Goal: Information Seeking & Learning: Learn about a topic

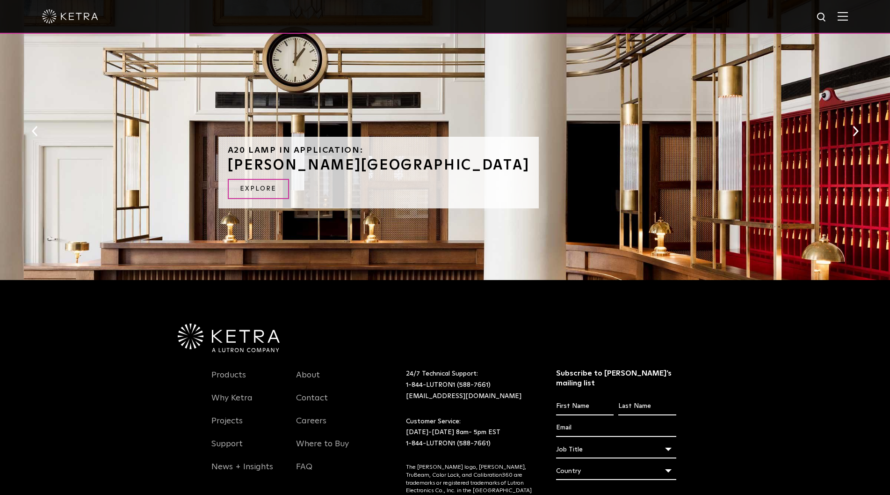
scroll to position [1069, 0]
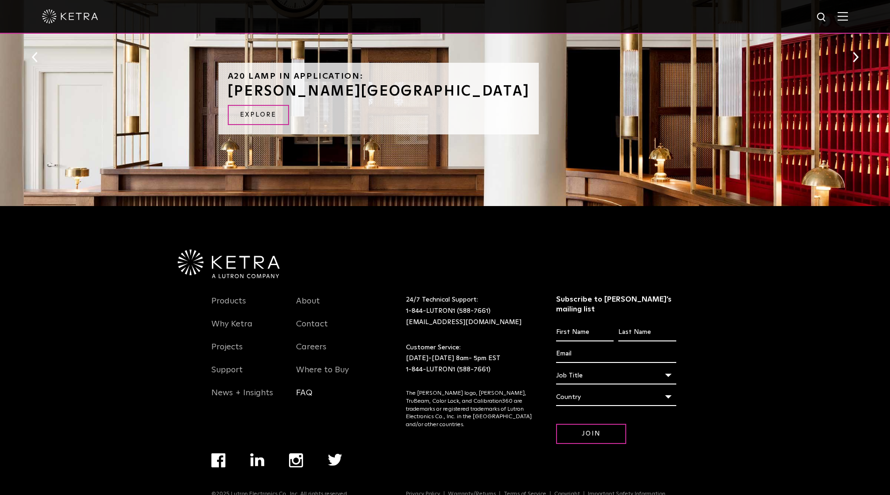
click at [307, 387] on link "FAQ" at bounding box center [304, 398] width 16 height 22
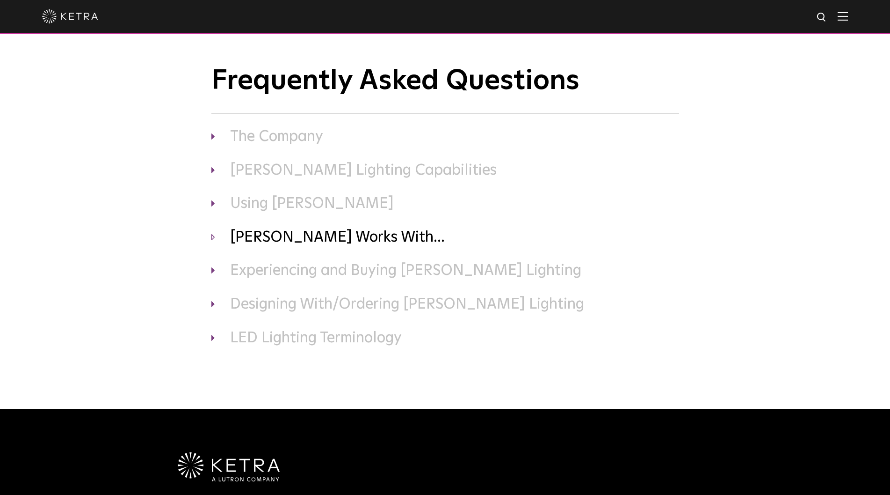
click at [284, 237] on h3 "Ketra Works With..." at bounding box center [446, 238] width 468 height 20
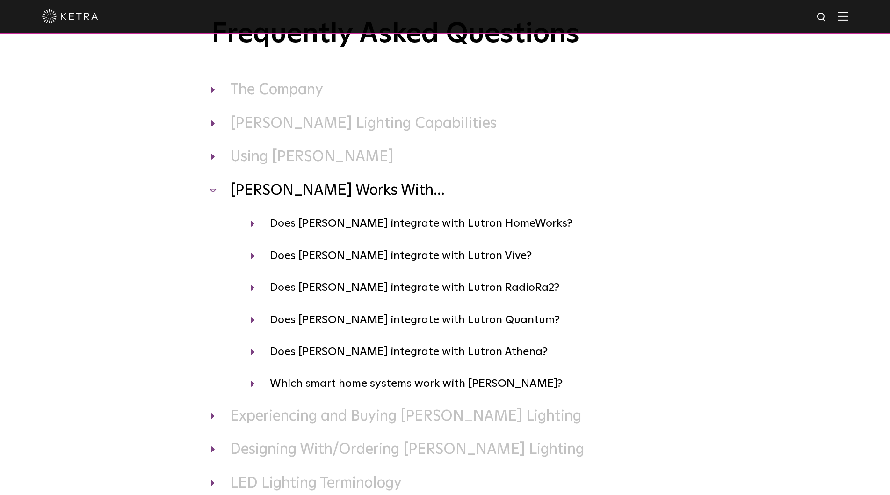
scroll to position [94, 0]
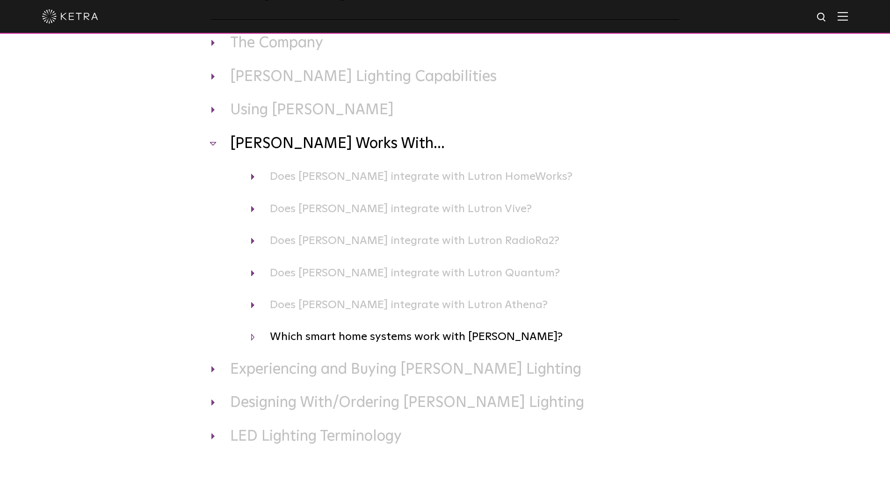
click at [387, 336] on h4 "Which smart home systems work with Ketra?" at bounding box center [465, 337] width 428 height 18
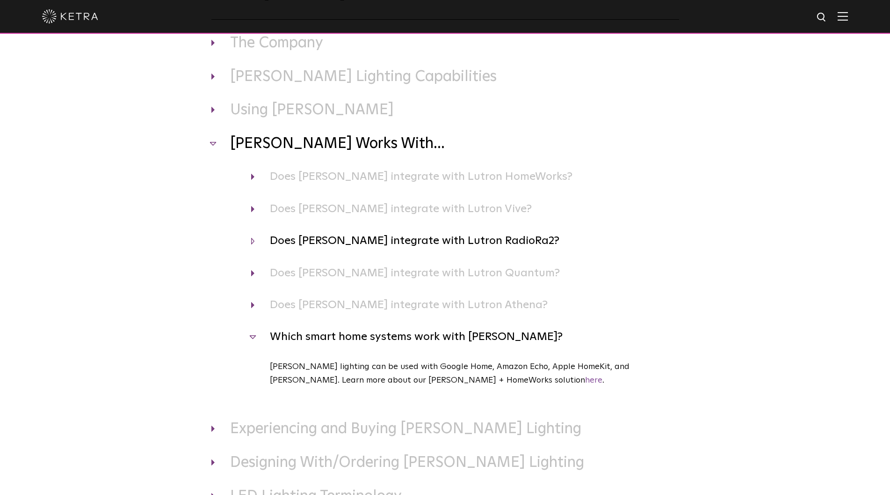
click at [349, 239] on h4 "Does Ketra integrate with Lutron RadioRa2?" at bounding box center [465, 241] width 428 height 18
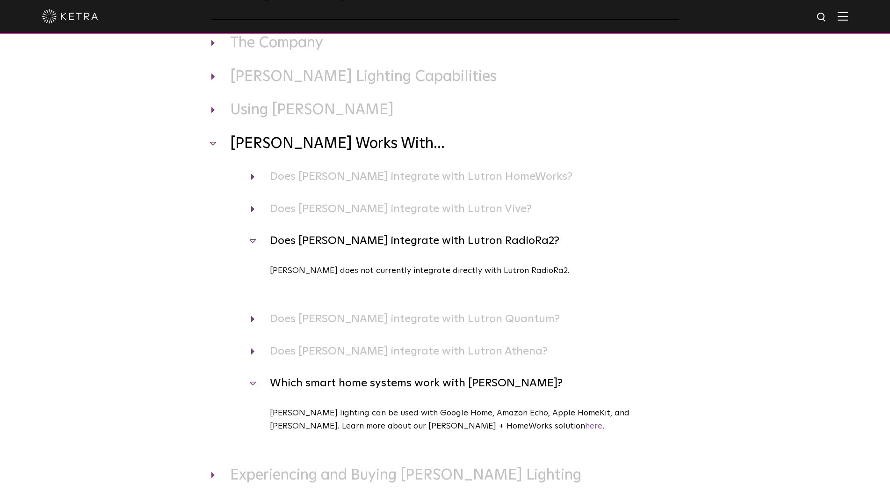
click at [335, 239] on h4 "Does Ketra integrate with Lutron RadioRa2?" at bounding box center [465, 241] width 428 height 18
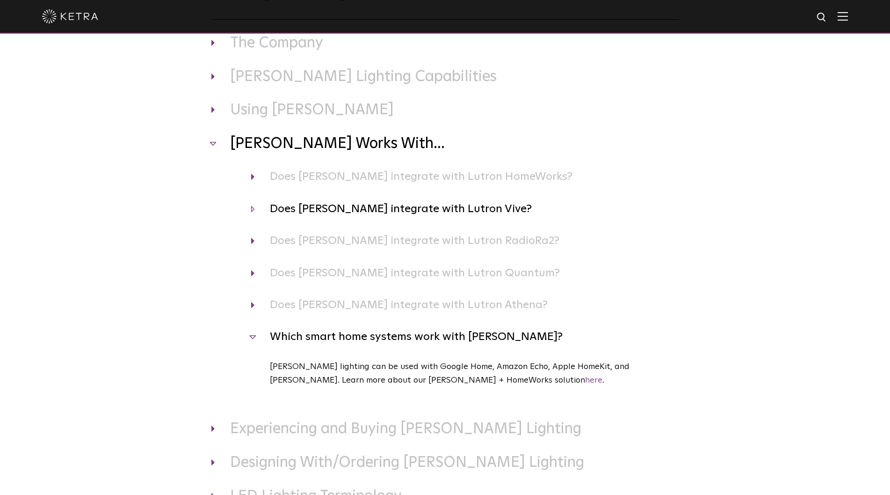
click at [337, 213] on h4 "Does Ketra integrate with Lutron Vive?" at bounding box center [465, 209] width 428 height 18
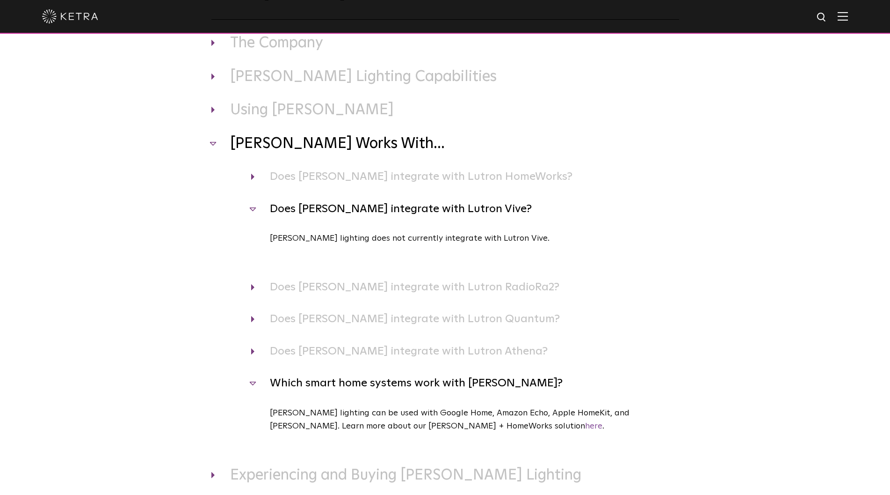
click at [337, 211] on h4 "Does Ketra integrate with Lutron Vive?" at bounding box center [465, 209] width 428 height 18
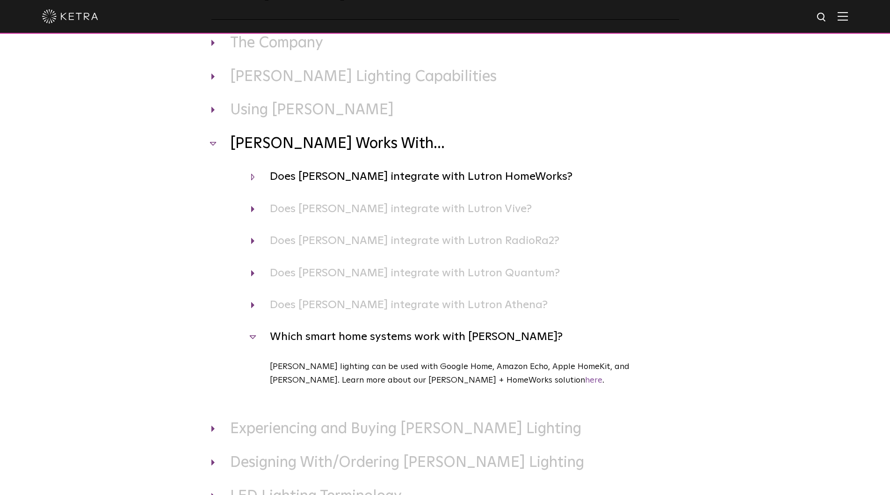
click at [339, 179] on h4 "Does Ketra integrate with Lutron HomeWorks?" at bounding box center [465, 177] width 428 height 18
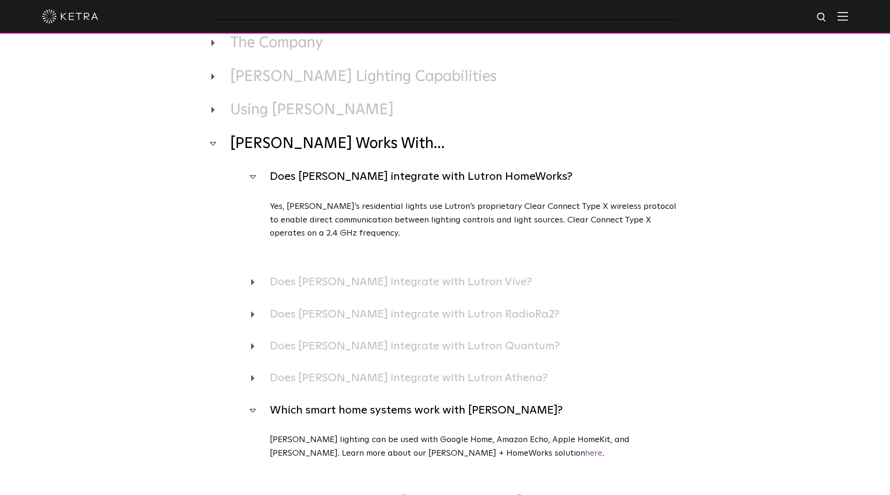
click at [339, 179] on h4 "Does Ketra integrate with Lutron HomeWorks?" at bounding box center [465, 177] width 428 height 18
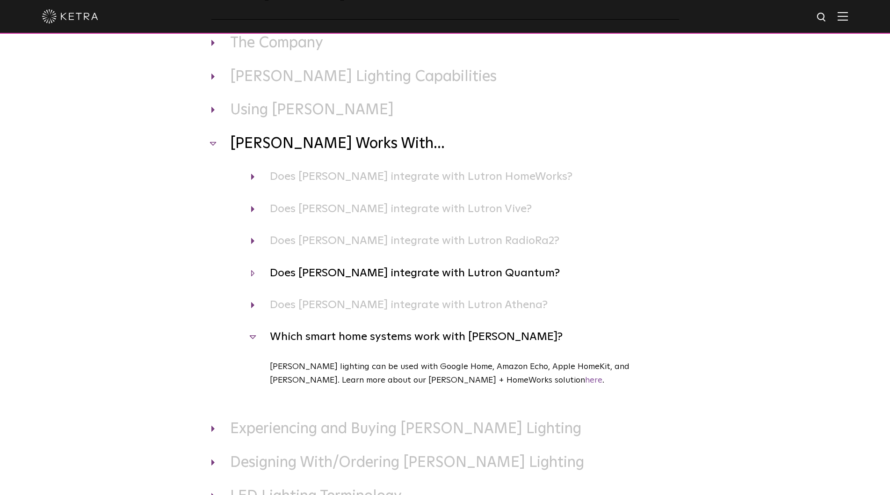
click at [340, 274] on h4 "Does Ketra integrate with Lutron Quantum?" at bounding box center [465, 273] width 428 height 18
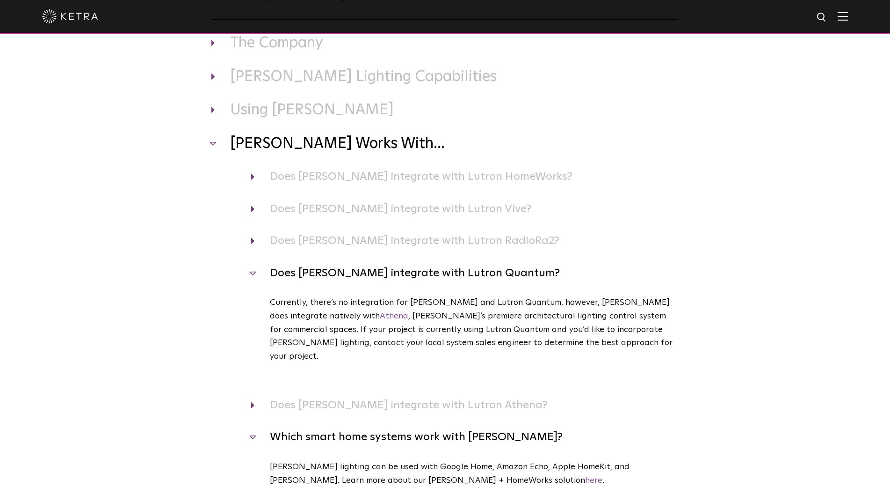
click at [340, 274] on h4 "Does Ketra integrate with Lutron Quantum?" at bounding box center [465, 273] width 428 height 18
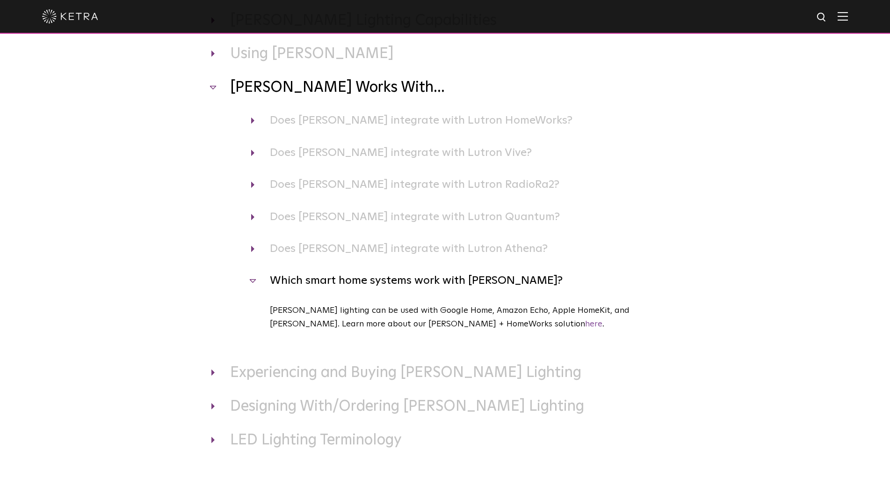
scroll to position [187, 0]
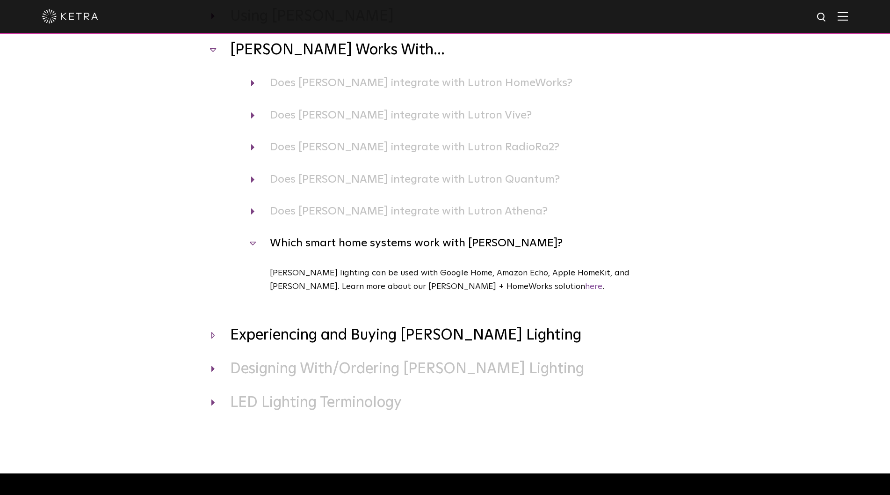
click at [299, 335] on h3 "Experiencing and Buying Ketra Lighting" at bounding box center [446, 336] width 468 height 20
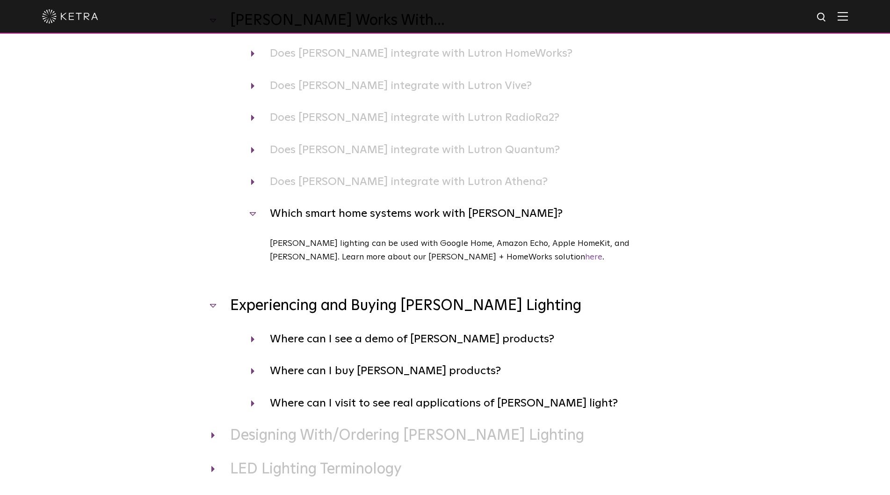
scroll to position [281, 0]
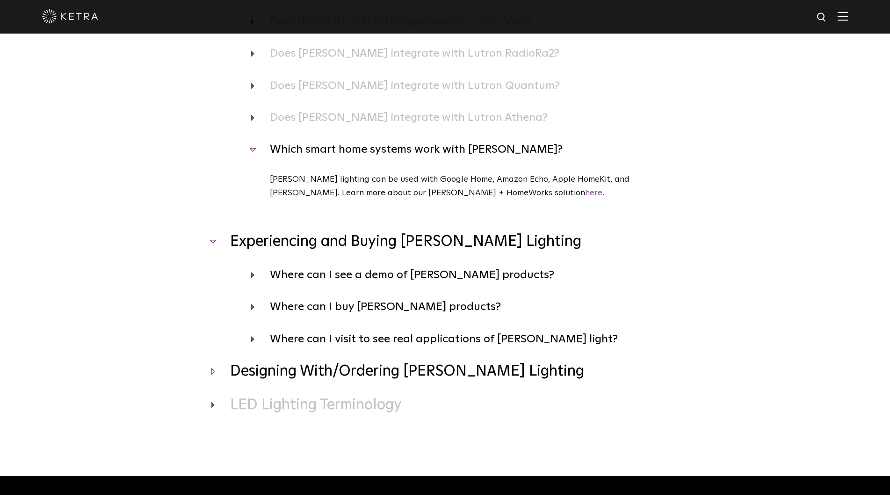
click at [336, 373] on h3 "Designing With/Ordering Ketra Lighting" at bounding box center [446, 372] width 468 height 20
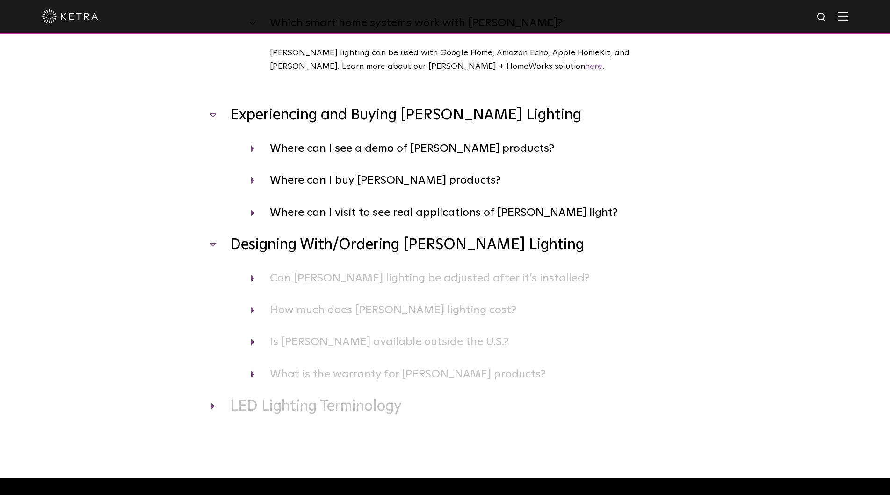
scroll to position [421, 0]
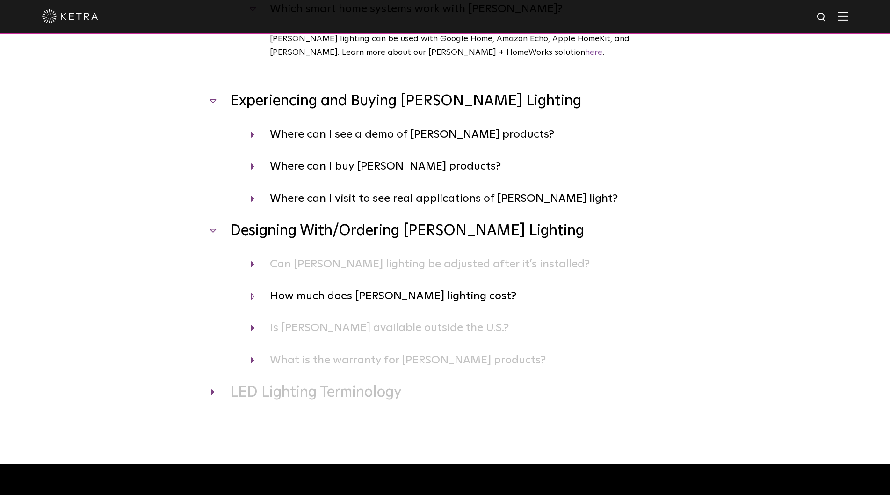
click at [338, 298] on h4 "How much does Ketra lighting cost?" at bounding box center [465, 296] width 428 height 18
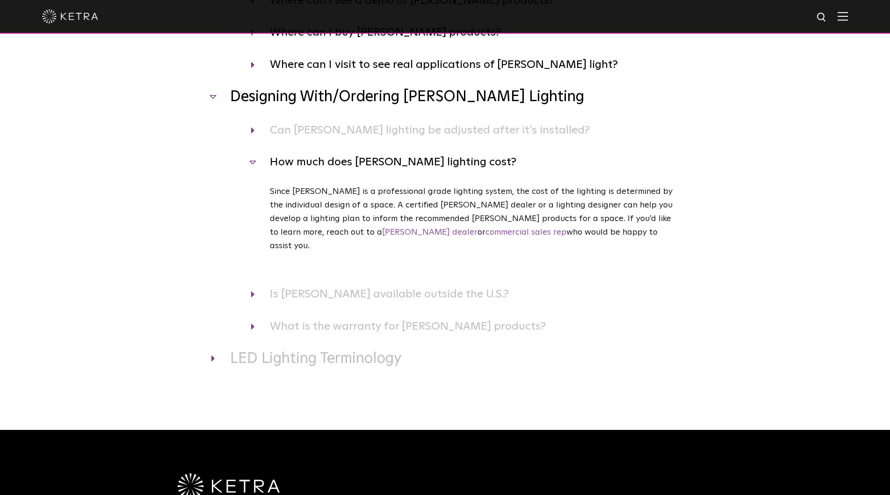
scroll to position [562, 0]
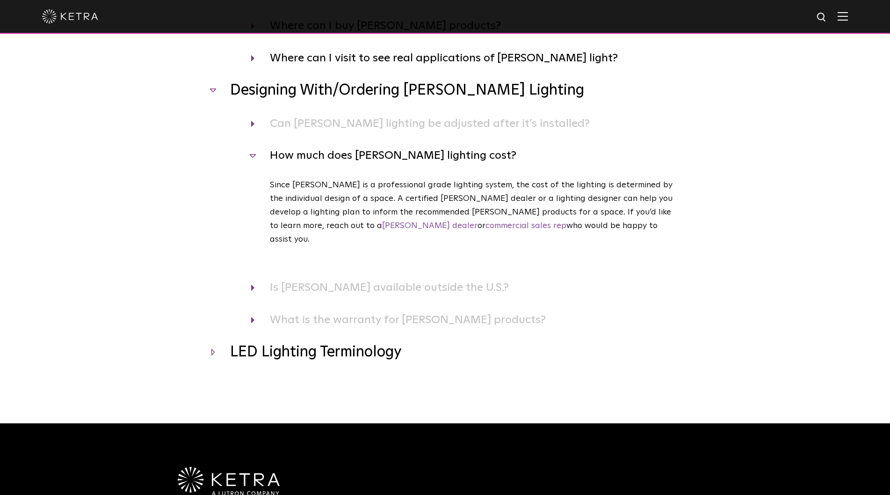
click at [310, 343] on h3 "LED Lighting Terminology" at bounding box center [446, 353] width 468 height 20
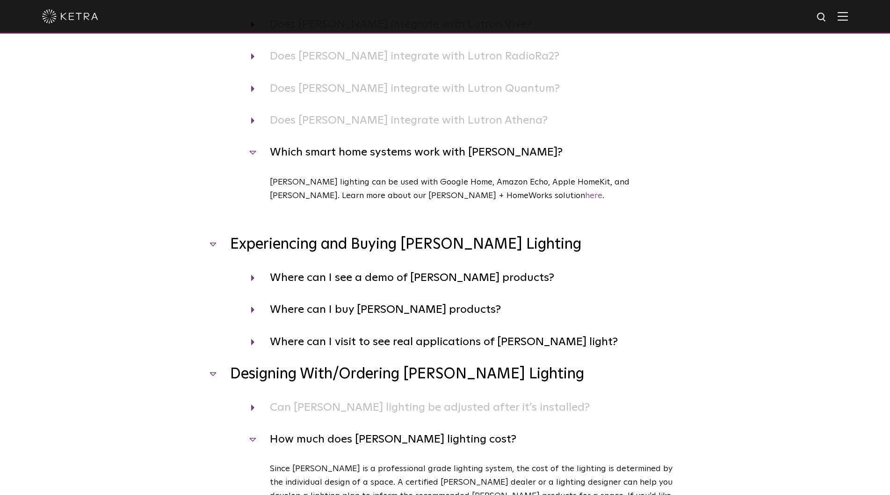
scroll to position [0, 0]
